Goal: Transaction & Acquisition: Purchase product/service

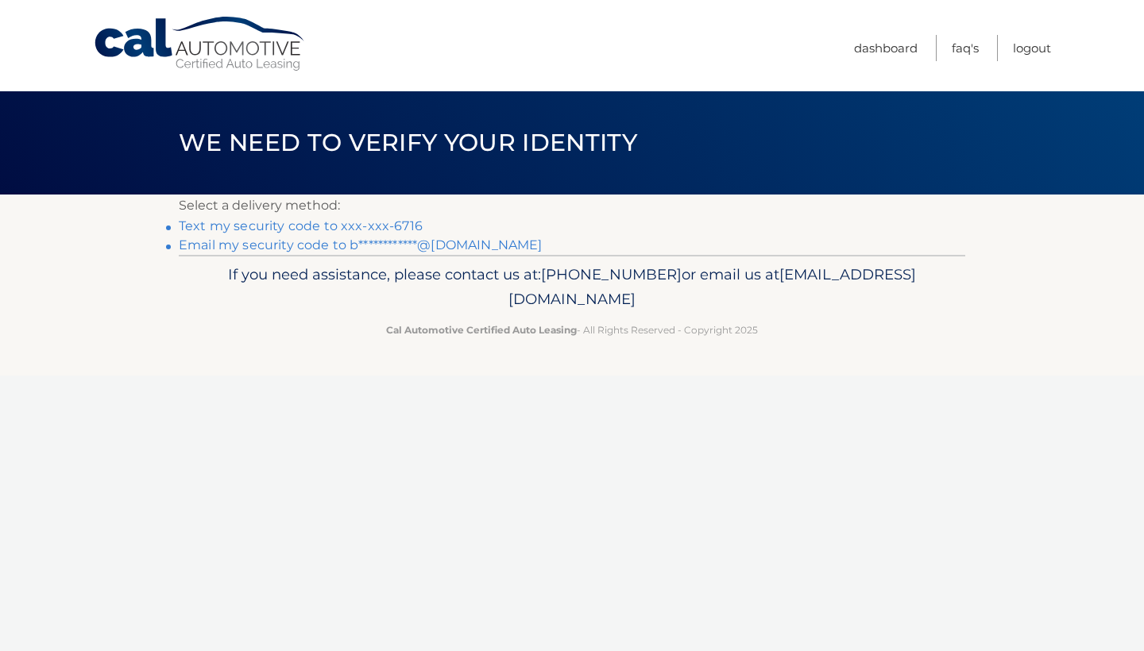
click at [387, 224] on link "Text my security code to xxx-xxx-6716" at bounding box center [301, 225] width 244 height 15
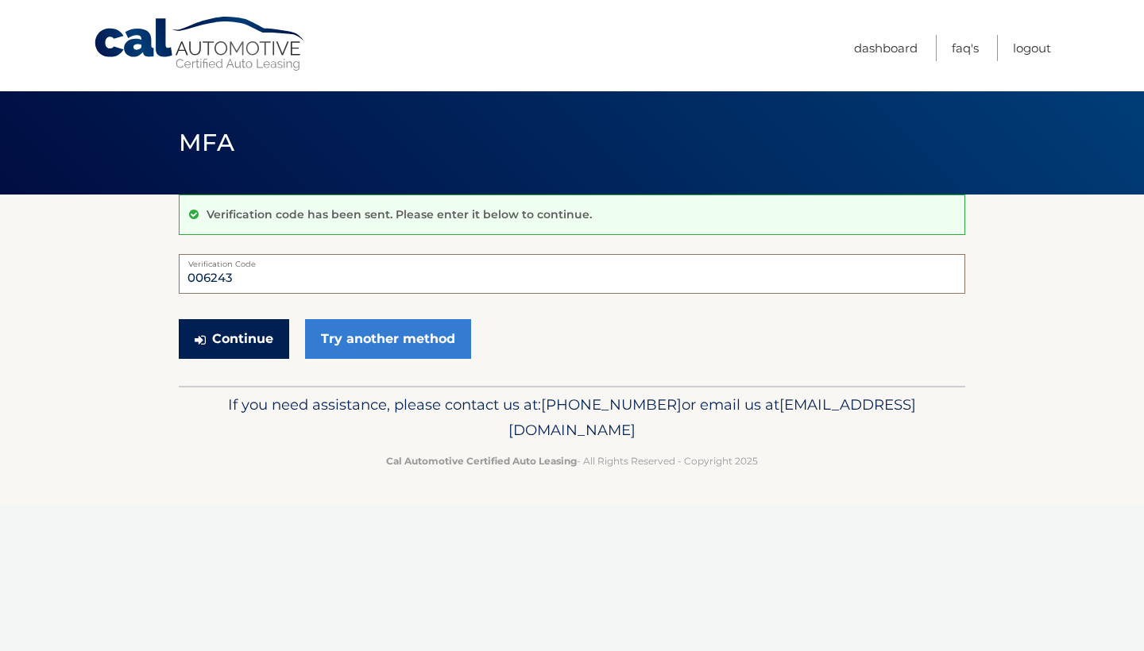
type input "006243"
click at [253, 334] on button "Continue" at bounding box center [234, 339] width 110 height 40
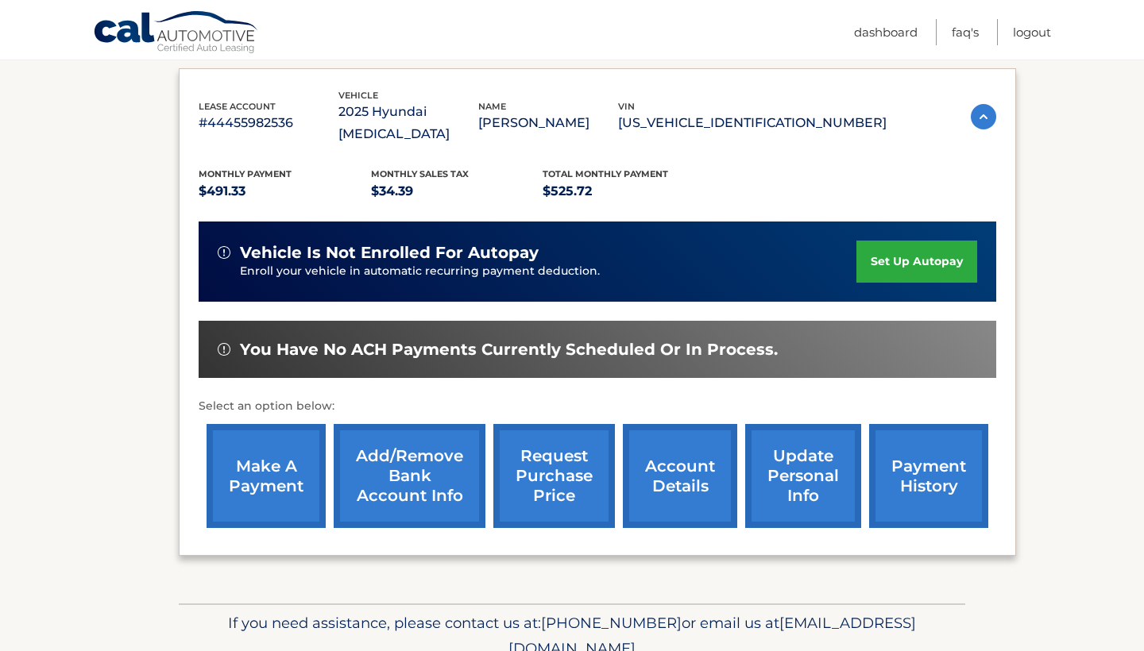
scroll to position [259, 0]
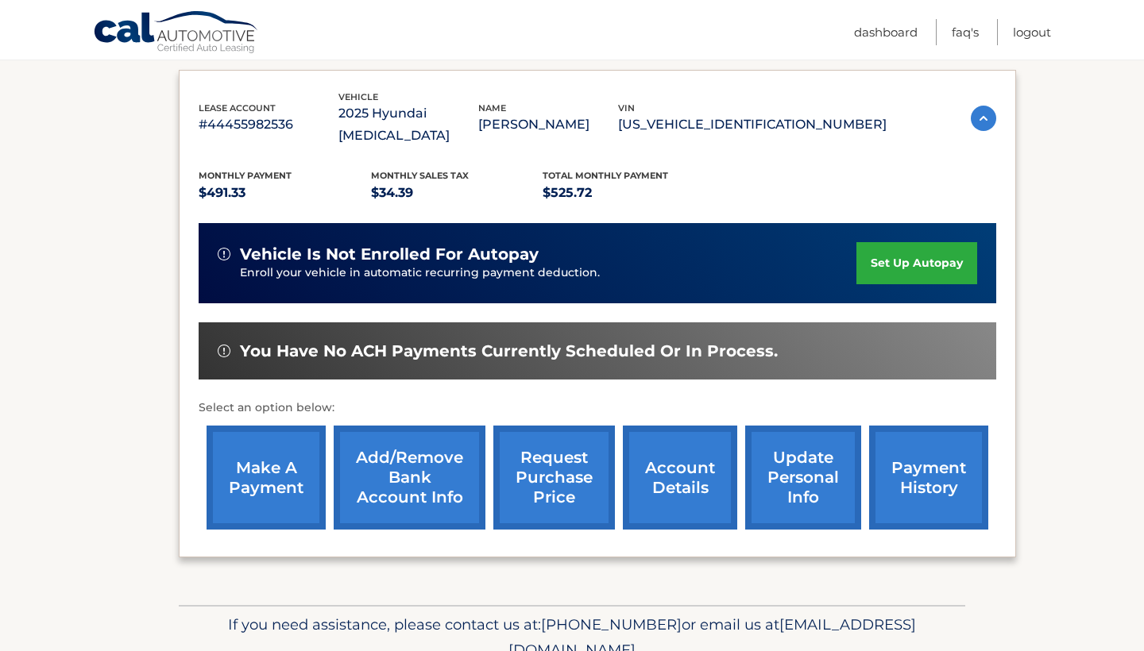
click at [277, 453] on link "make a payment" at bounding box center [266, 478] width 119 height 104
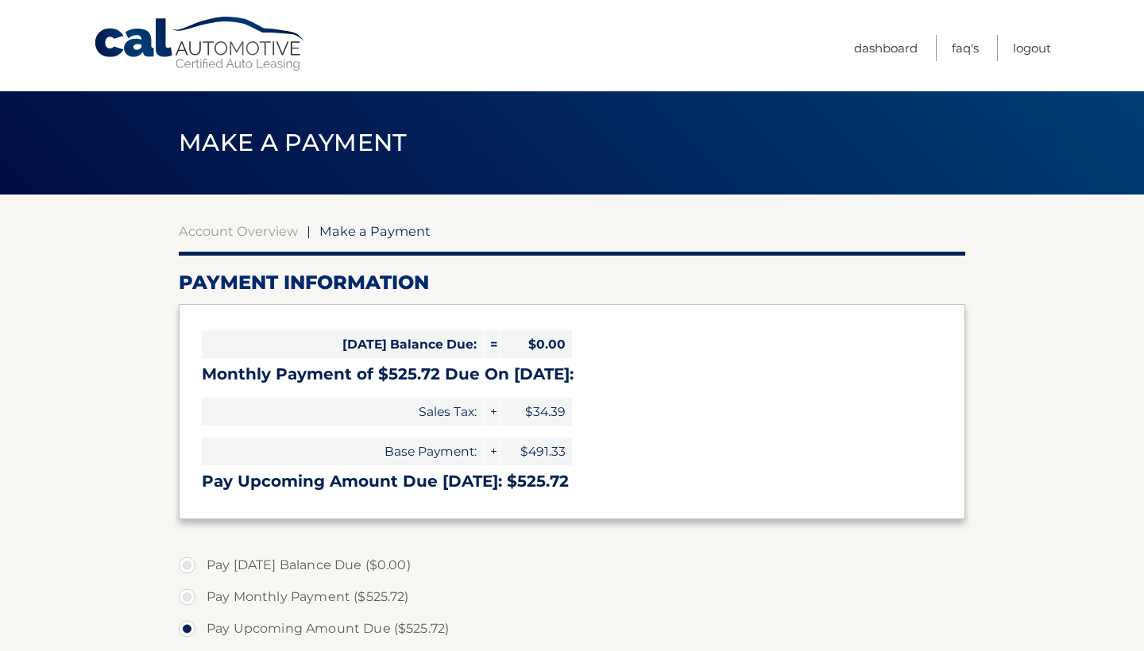
select select "NGQ1MmFkOWEtYjAyNy00M2M0LTk2YzAtMGIxMDJkMWU3N2Jm"
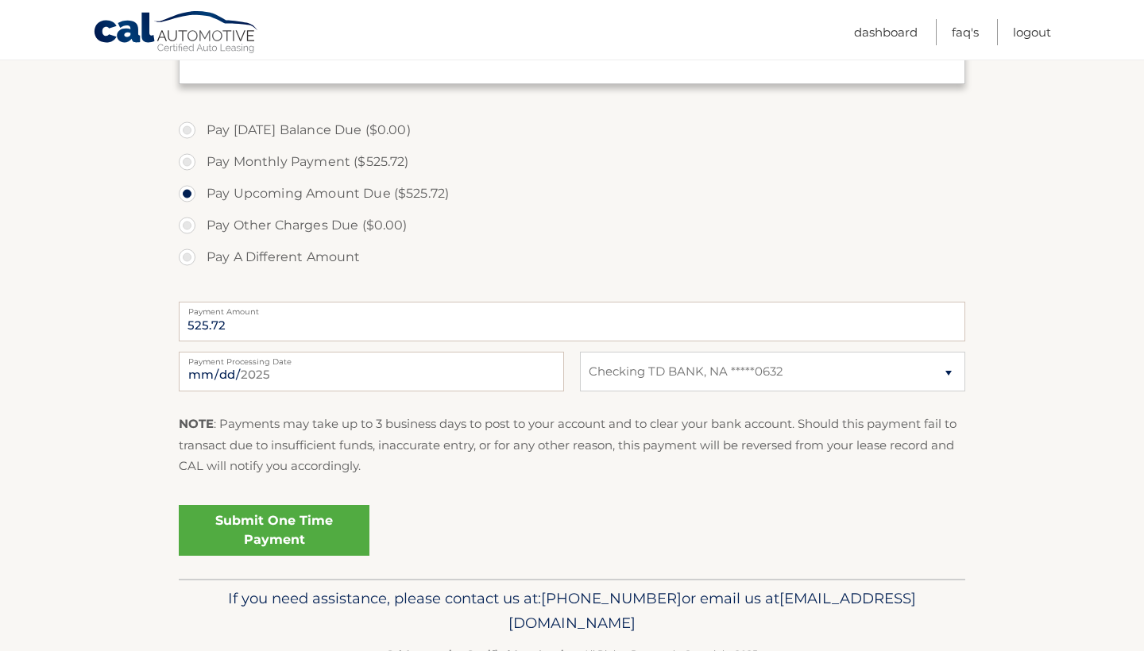
scroll to position [429, 0]
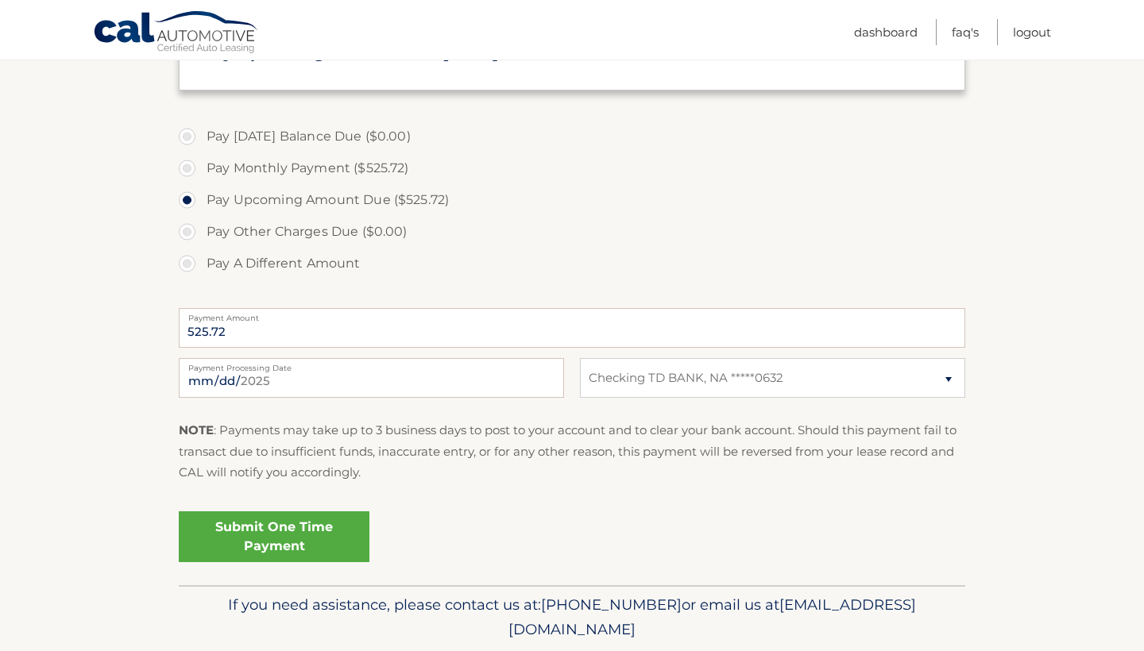
click at [319, 529] on link "Submit One Time Payment" at bounding box center [274, 537] width 191 height 51
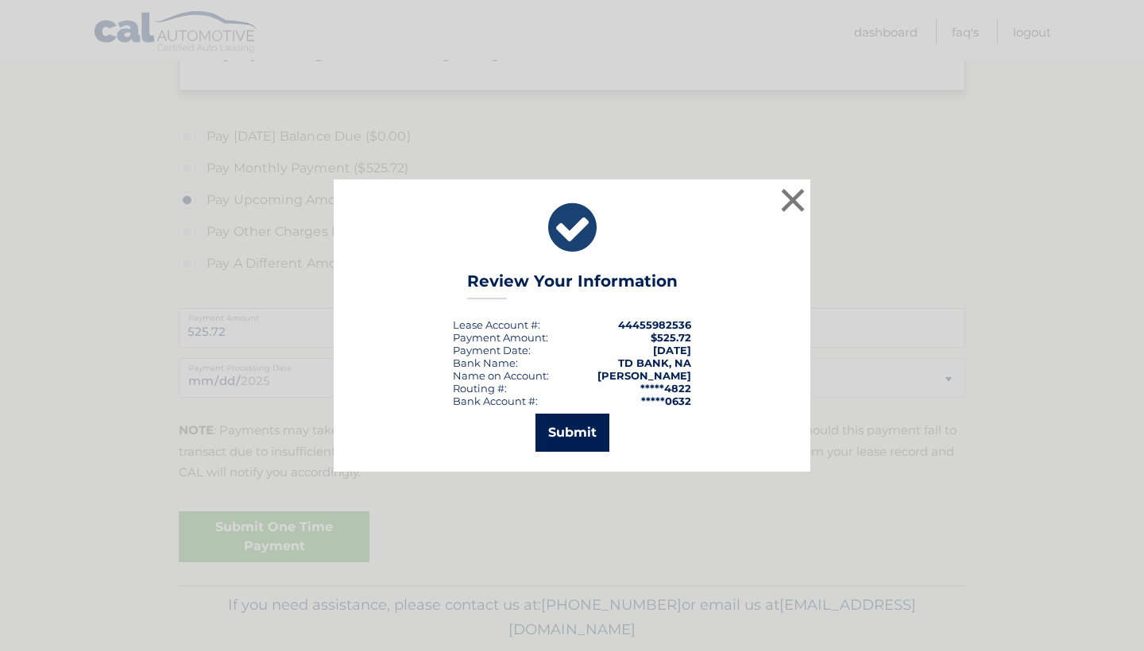
click at [562, 435] on button "Submit" at bounding box center [572, 433] width 74 height 38
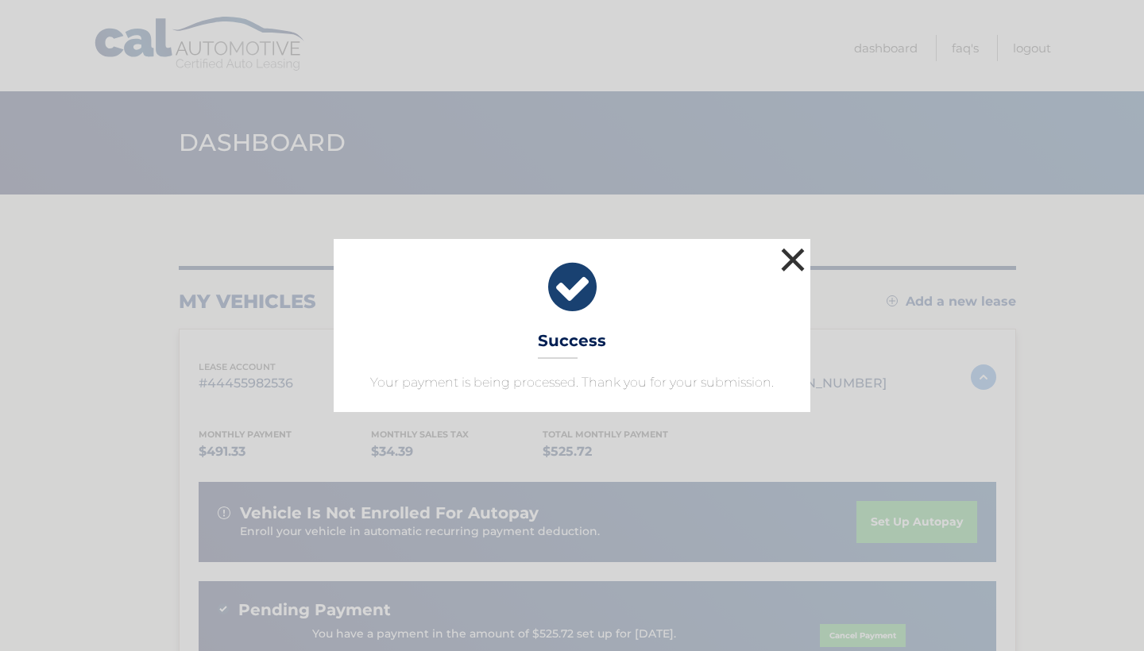
click at [788, 253] on button "×" at bounding box center [793, 260] width 32 height 32
